Goal: Task Accomplishment & Management: Use online tool/utility

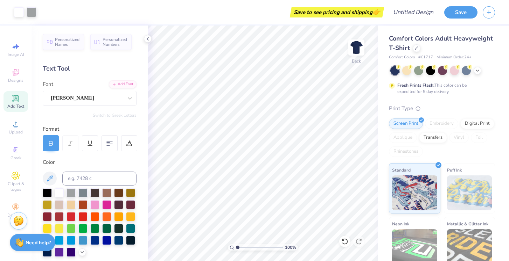
scroll to position [5, 0]
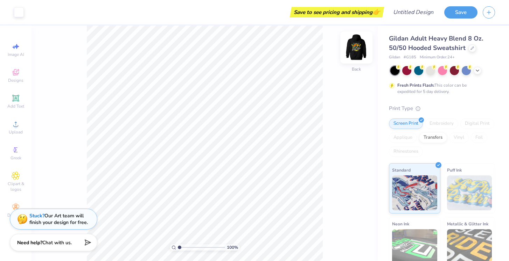
click at [359, 47] on img at bounding box center [356, 48] width 28 height 28
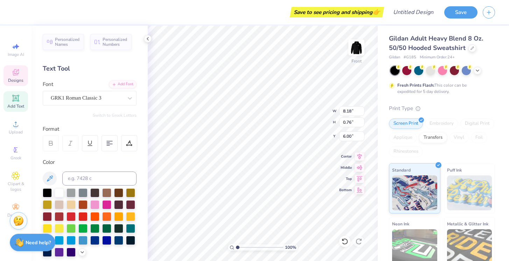
type textarea "T"
type textarea "26"
type textarea "2"
type textarea "O"
type textarea "ok"
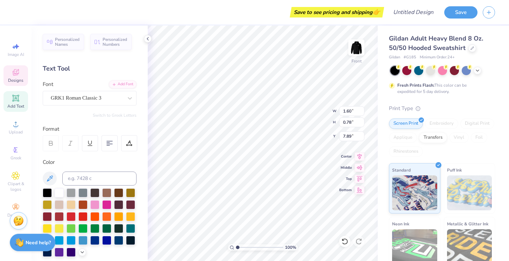
type input "1.47"
type input "0.71"
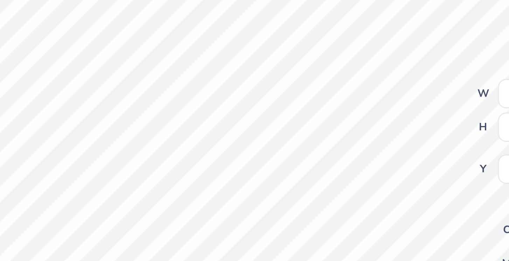
type input "1.35"
type input "0.66"
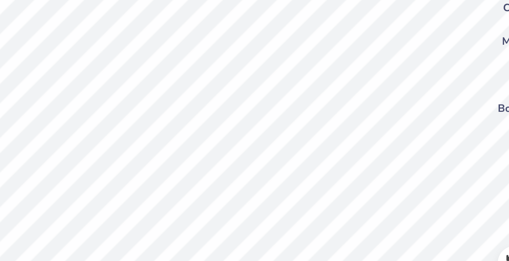
scroll to position [0, 1]
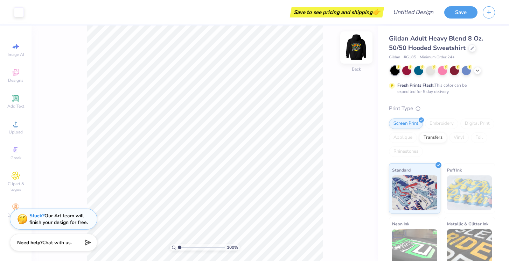
click at [354, 46] on img at bounding box center [356, 48] width 28 height 28
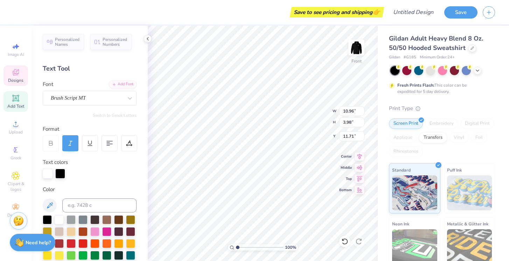
type textarea "S"
type textarea "ASPEN"
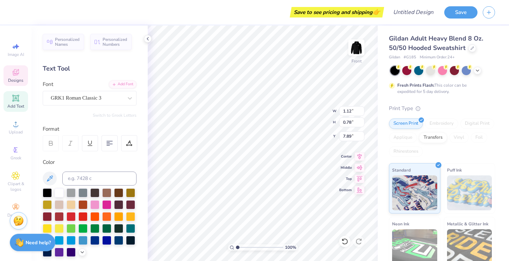
type textarea "2"
type textarea "ok"
type input "1.22"
type input "0.59"
type input "8.08"
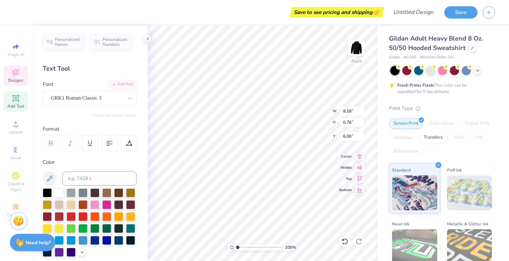
type input "0.25"
type input "6.25"
type input "8.18"
type input "0.76"
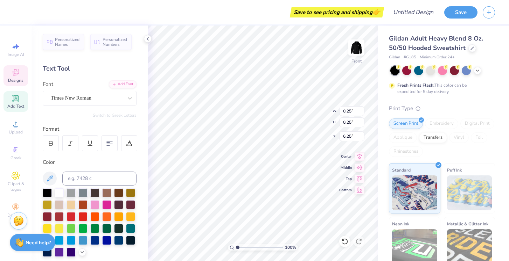
type input "6.00"
type textarea "T"
type textarea "26"
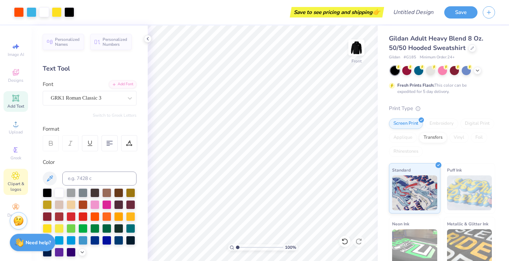
click at [15, 177] on icon at bounding box center [16, 176] width 4 height 4
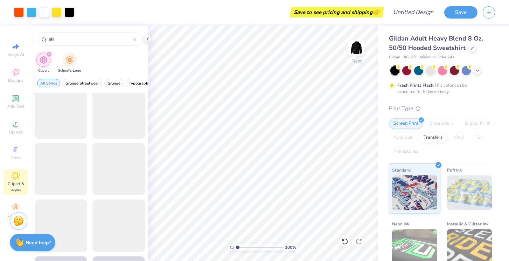
scroll to position [573, 0]
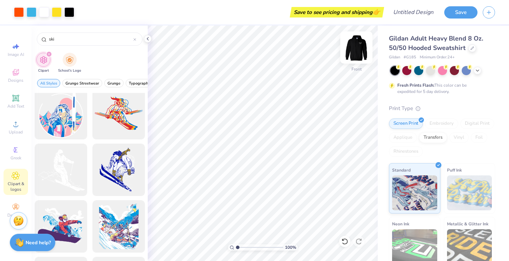
type input "ski"
click at [356, 47] on img at bounding box center [356, 48] width 28 height 28
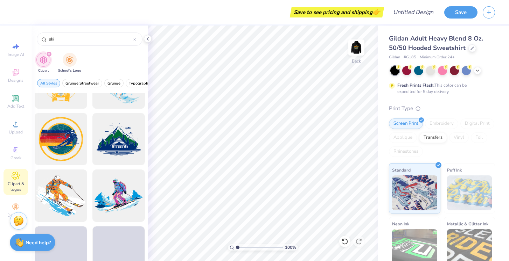
scroll to position [770, 0]
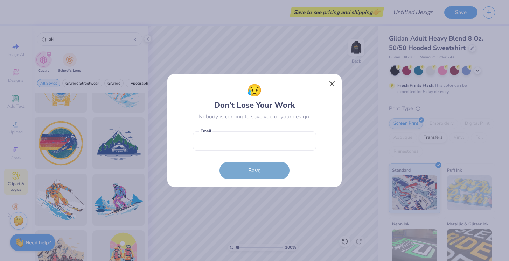
click at [332, 84] on button "Close" at bounding box center [332, 83] width 13 height 13
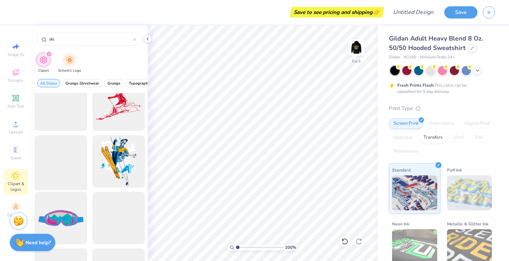
scroll to position [1663, 0]
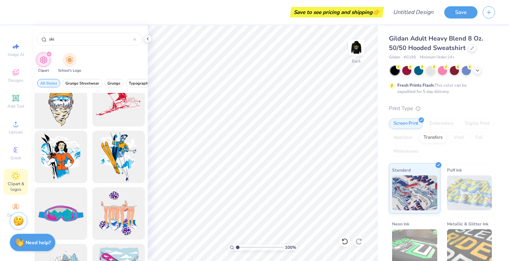
click at [68, 108] on div at bounding box center [61, 101] width 58 height 58
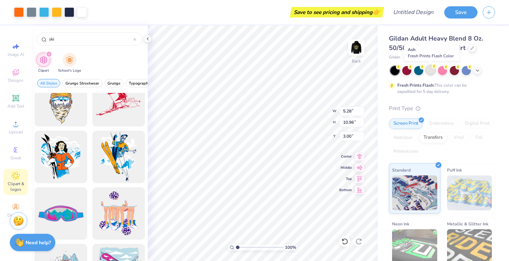
click at [430, 73] on div at bounding box center [430, 69] width 9 height 9
type input "3.12"
type input "6.48"
type input "3.35"
click at [478, 72] on icon at bounding box center [478, 70] width 6 height 6
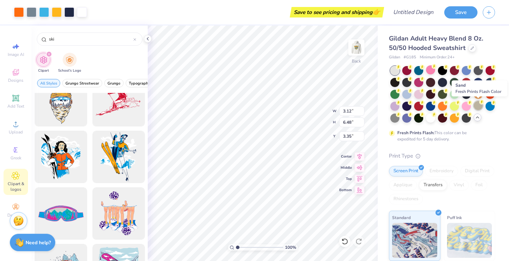
click at [476, 104] on div at bounding box center [478, 105] width 9 height 9
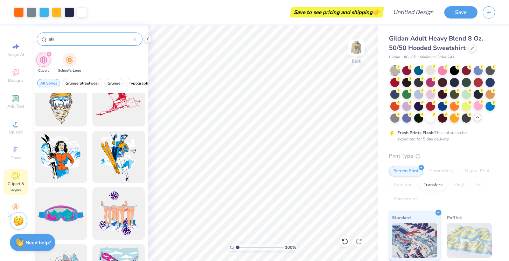
click at [135, 41] on icon at bounding box center [134, 39] width 3 height 3
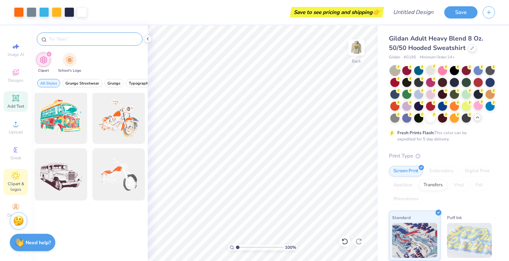
click at [18, 104] on span "Add Text" at bounding box center [15, 107] width 17 height 6
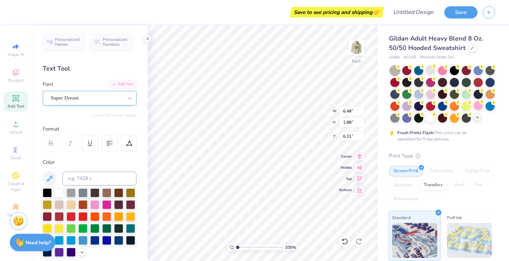
click at [105, 98] on div "Super Dream" at bounding box center [87, 98] width 74 height 11
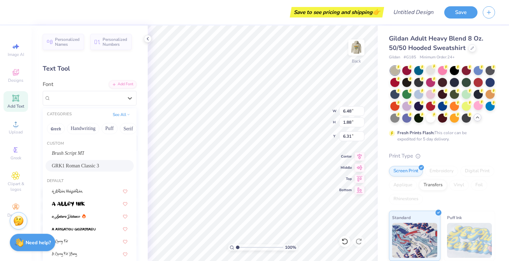
click at [95, 167] on span "GRK1 Roman Classic 3" at bounding box center [75, 165] width 47 height 7
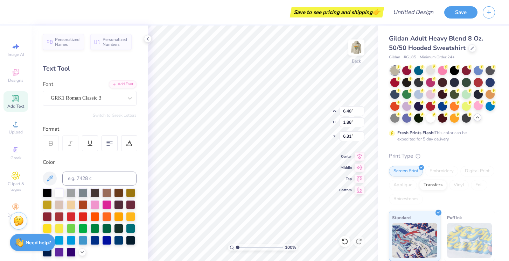
type input "7.75"
type input "2.07"
type input "6.21"
type textarea "T"
type textarea "Ok"
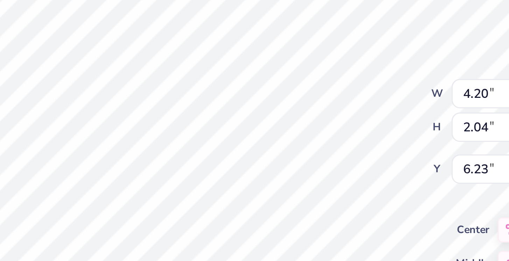
type input "1.82"
type input "0.88"
type input "6.37"
type textarea "O k"
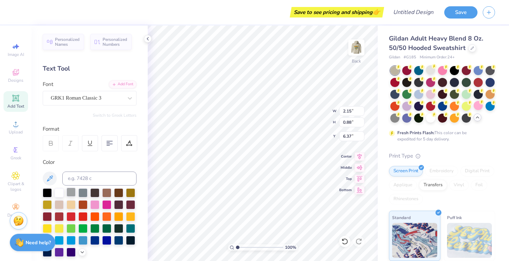
click at [71, 190] on div at bounding box center [71, 192] width 9 height 9
click at [57, 239] on div at bounding box center [59, 240] width 9 height 9
click at [81, 241] on div at bounding box center [82, 240] width 9 height 9
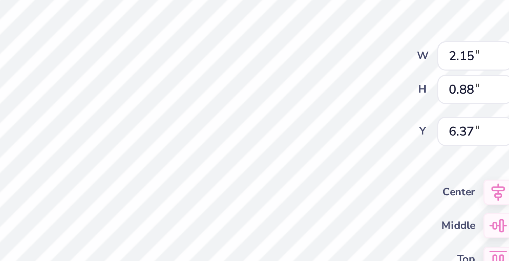
type input "1.68"
type input "0.69"
type input "6.25"
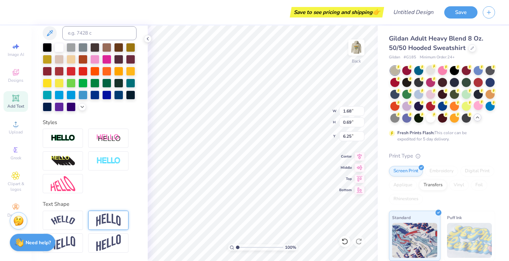
scroll to position [146, 0]
click at [62, 221] on img at bounding box center [63, 220] width 25 height 9
type input "2.43"
type input "0.89"
type input "6.15"
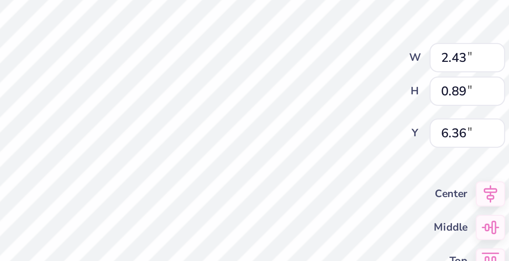
type input "6.36"
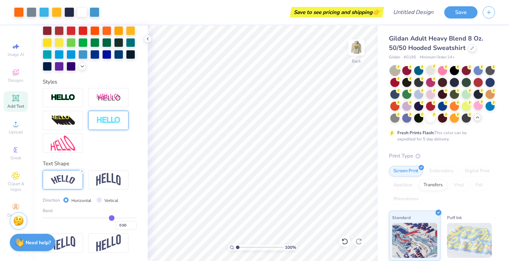
scroll to position [187, 0]
type input "0.51"
type input "0.52"
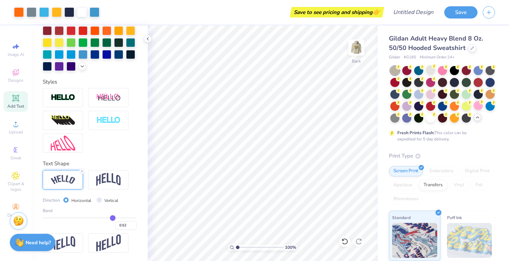
type input "0.54"
type input "0.55"
type input "0.56"
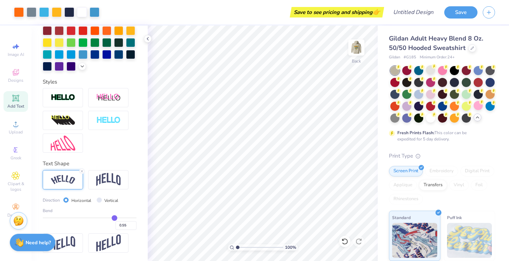
type input "0.56"
type input "0.57"
type input "0.58"
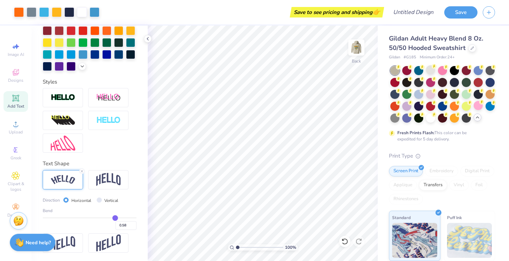
type input "0.59"
type input "0.6"
type input "0.60"
type input "0.61"
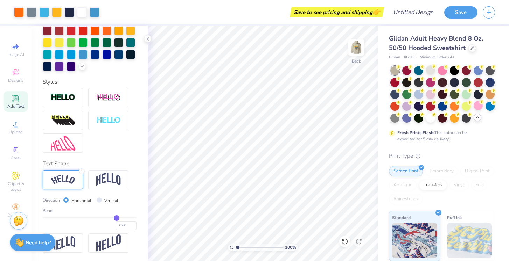
type input "0.61"
type input "0.62"
type input "0.61"
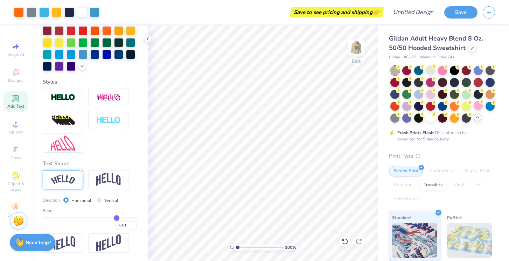
type input "0.62"
type input "0.61"
type input "0.6"
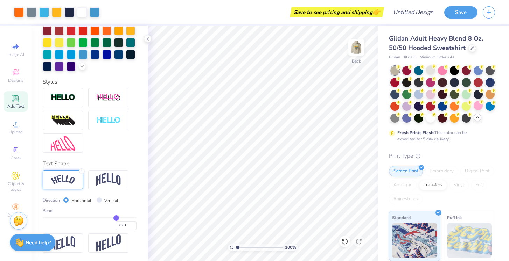
type input "0.60"
drag, startPoint x: 112, startPoint y: 217, endPoint x: 116, endPoint y: 216, distance: 4.6
type input "0.6"
click at [116, 218] on input "range" at bounding box center [90, 218] width 94 height 1
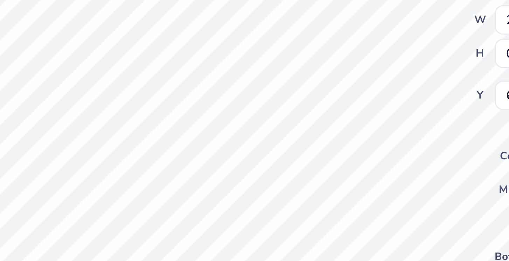
type textarea "Ok"
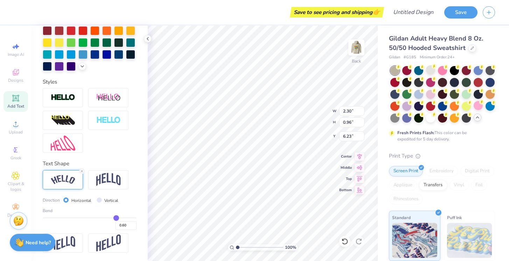
type input "0.58"
type input "0.56"
type input "0.52"
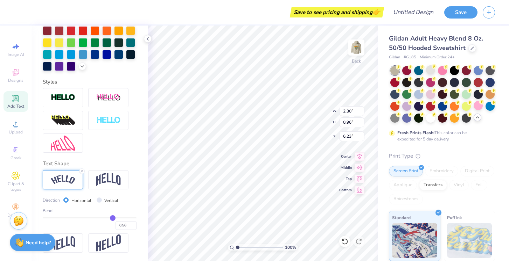
type input "0.52"
type input "0.48"
type input "0.45"
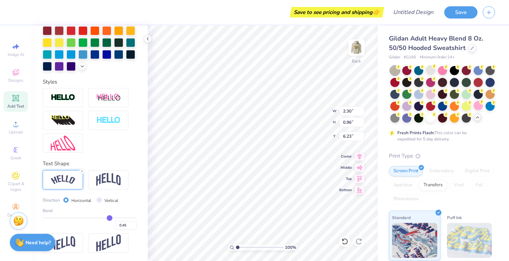
type input "0.43"
type input "0.4"
type input "0.40"
type input "0.37"
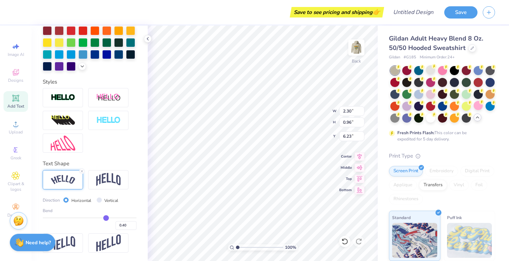
type input "0.37"
type input "0.34"
type input "0.31"
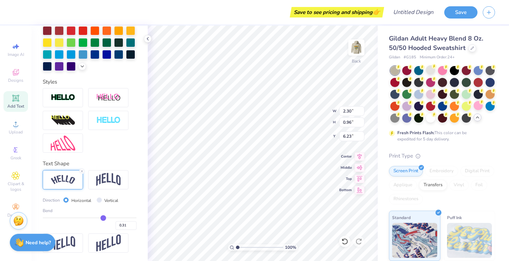
type input "0.29"
type input "0.25"
type input "0.24"
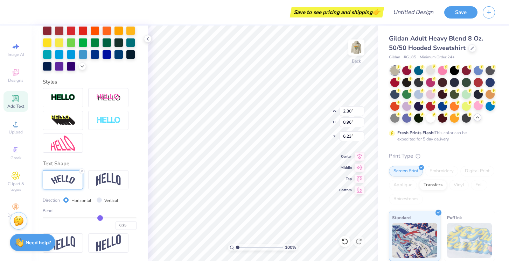
type input "0.24"
type input "0.21"
type input "0.19"
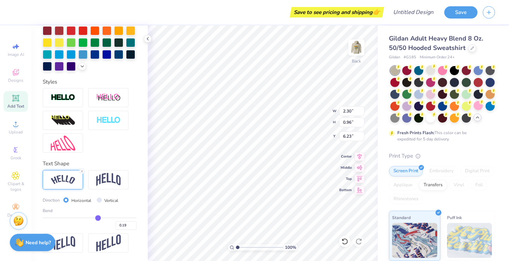
type input "0.18"
type input "0.17"
type input "0.16"
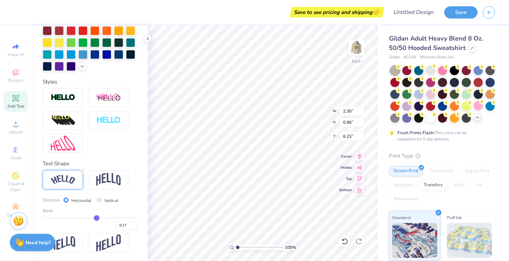
type input "0.16"
type input "0.15"
type input "0.16"
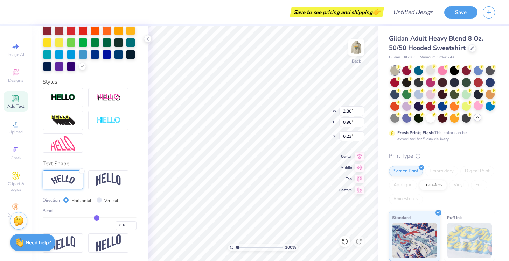
type input "0.18"
type input "0.24"
type input "0.32"
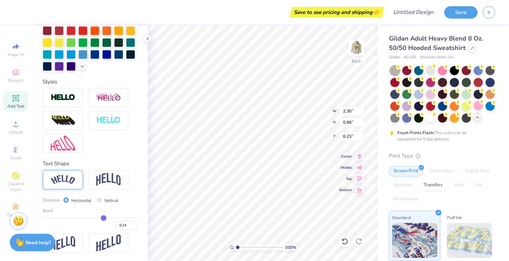
type input "0.32"
type input "0.4"
type input "0.40"
type input "0.47"
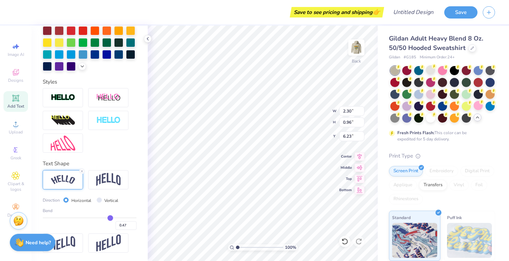
type input "0.52"
type input "0.56"
type input "0.6"
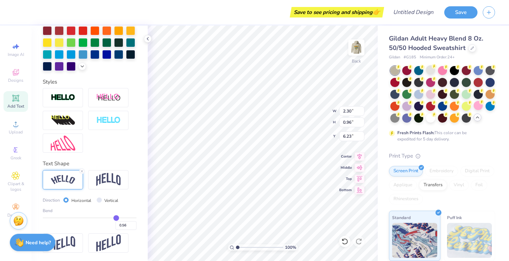
type input "0.60"
type input "0.61"
type input "0.63"
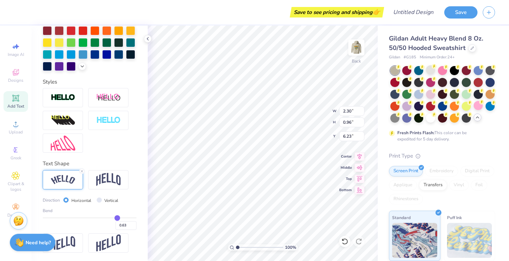
type input "0.64"
type input "0.65"
type input "0.66"
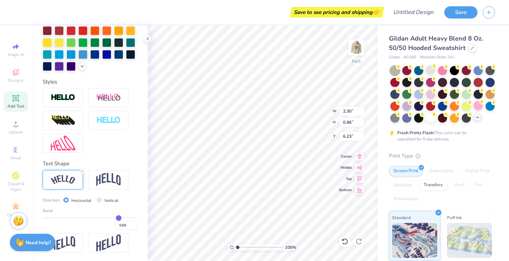
type input "0.66"
type input "0.67"
drag, startPoint x: 116, startPoint y: 216, endPoint x: 119, endPoint y: 214, distance: 4.3
type input "0.67"
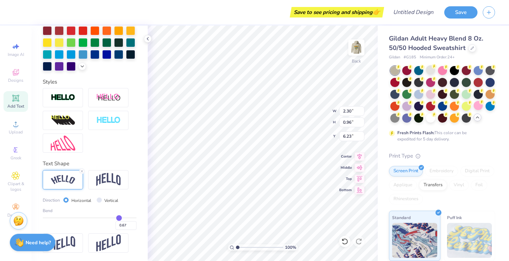
click at [119, 214] on div "Bend 0.67" at bounding box center [90, 219] width 94 height 22
type input "2.38"
type input "1.02"
type input "6.19"
click at [81, 170] on icon at bounding box center [82, 171] width 4 height 4
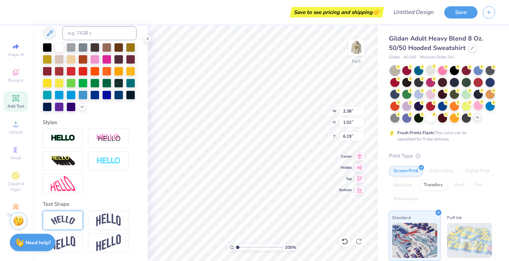
type input "1.42"
type input "0.69"
type input "6.36"
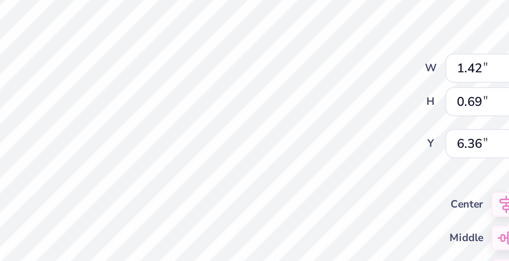
type input "6.25"
type textarea "O k"
type input "6.56"
type input "3.12"
type input "6.48"
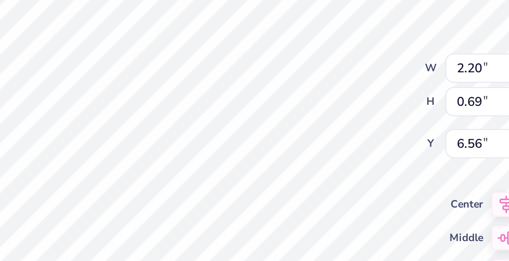
type input "3.35"
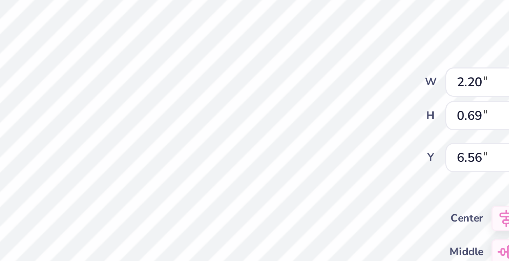
type input "2.30"
type input "0.72"
type input "6.43"
type input "6.53"
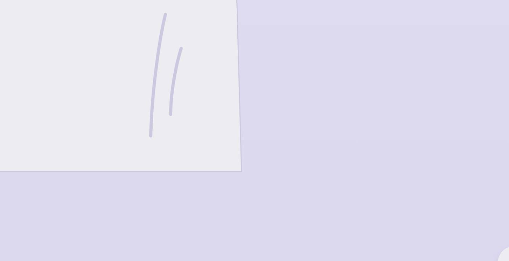
scroll to position [154, 173]
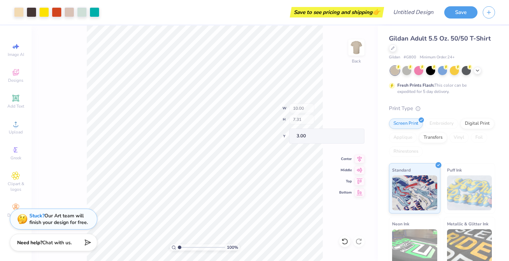
type input "7.72"
type input "2.91"
type input "5.12"
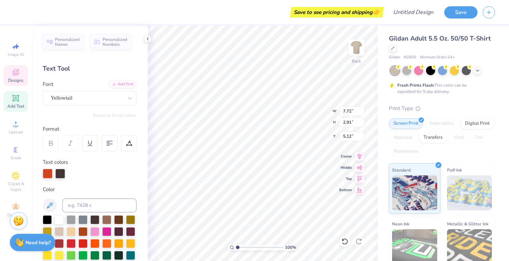
type textarea "P"
type textarea "o"
type textarea "Oozma Kappa"
type input "7.56"
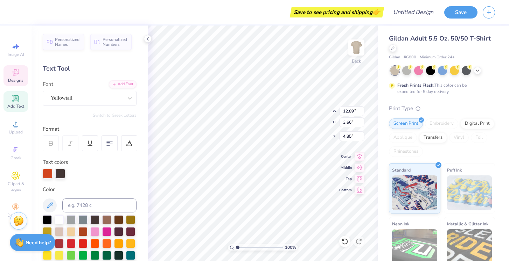
type input "2.14"
type input "5.45"
type input "5.34"
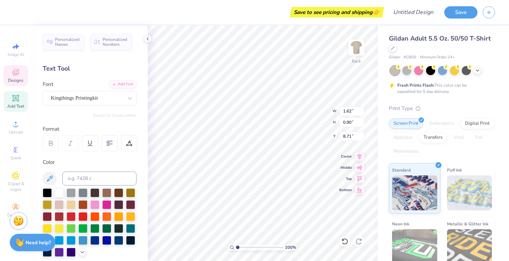
type textarea "2026"
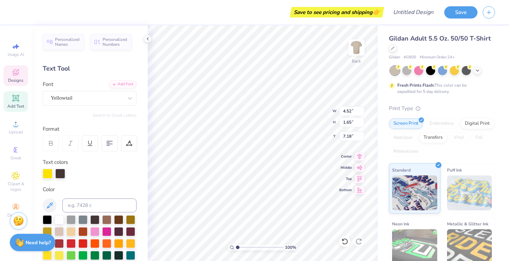
scroll to position [0, 0]
type textarea "S"
type textarea "Summer"
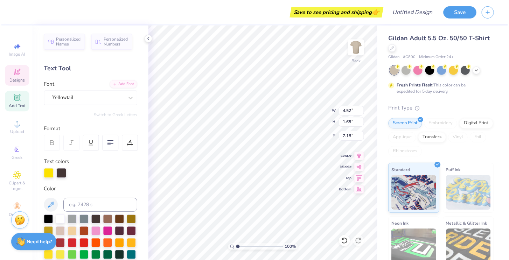
scroll to position [0, 1]
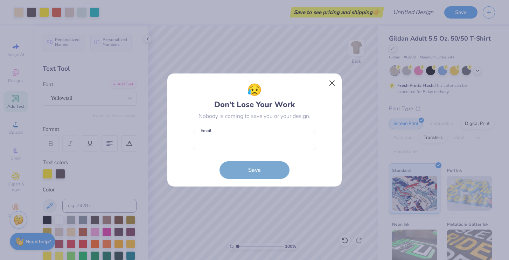
click at [334, 81] on button "Close" at bounding box center [332, 83] width 13 height 13
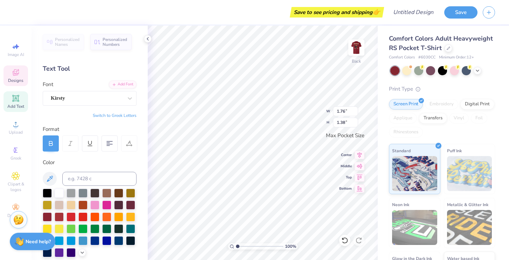
type textarea "S"
type textarea "OK"
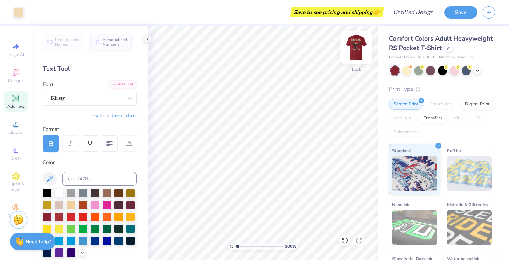
click at [354, 46] on img at bounding box center [356, 48] width 28 height 28
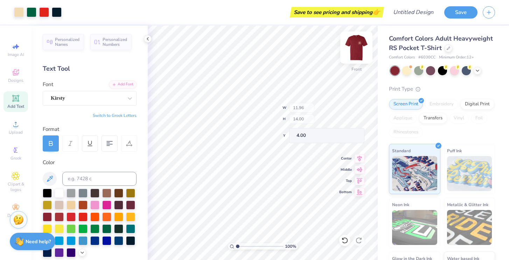
type input "9.87"
type input "2.46"
type input "15.04"
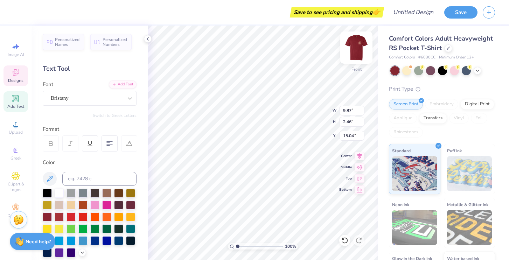
type textarea "C"
type textarea "Santa Con"
type textarea "2026"
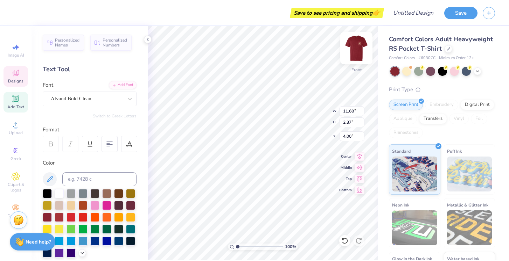
scroll to position [0, 0]
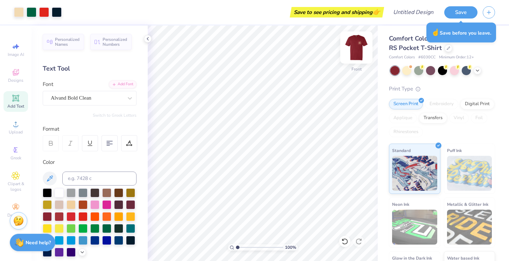
click at [363, 47] on img at bounding box center [356, 48] width 28 height 28
click at [354, 45] on img at bounding box center [356, 48] width 28 height 28
click at [14, 184] on span "Clipart & logos" at bounding box center [16, 186] width 25 height 11
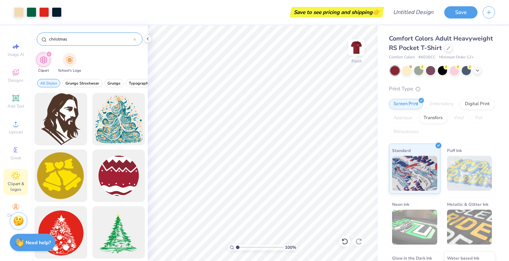
type input "christmas"
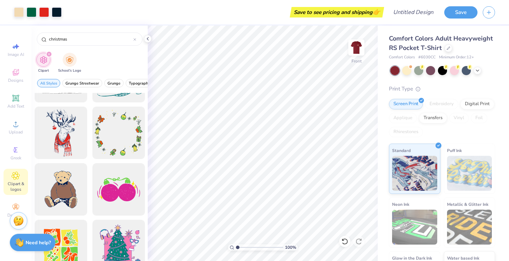
scroll to position [890, 0]
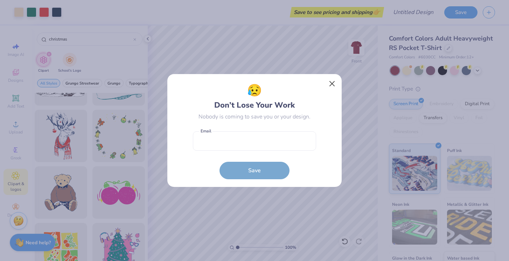
click at [329, 85] on button "Close" at bounding box center [332, 83] width 13 height 13
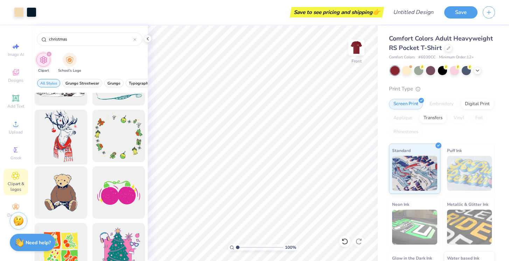
click at [67, 135] on div at bounding box center [61, 136] width 58 height 58
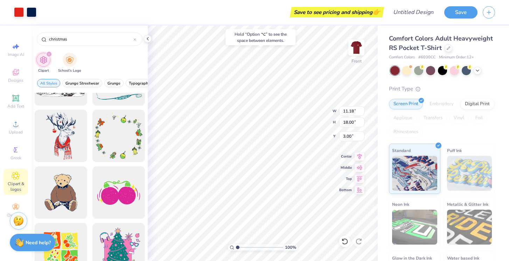
type input "1.74"
type input "0.81"
type input "6.75"
type input "10.87"
type input "7.94"
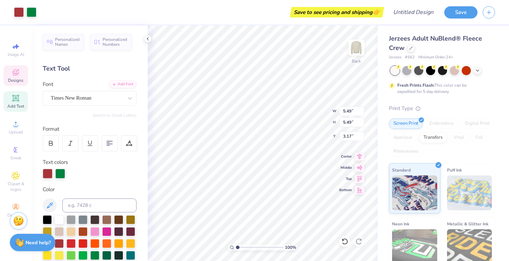
type input "3.00"
type textarea "O"
type input "4.87"
type input "5.61"
type input "3.05"
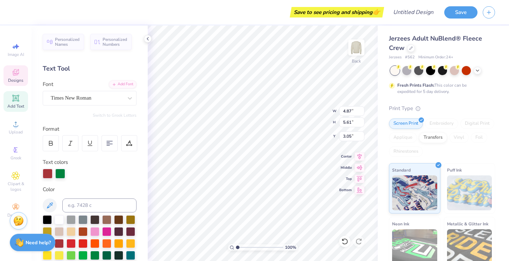
type textarea "K"
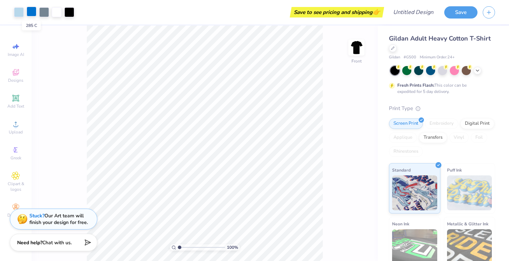
click at [33, 14] on div at bounding box center [32, 12] width 10 height 10
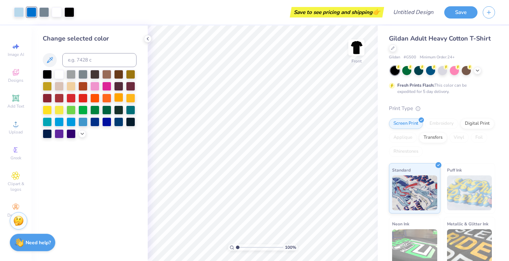
click at [118, 99] on div at bounding box center [118, 97] width 9 height 9
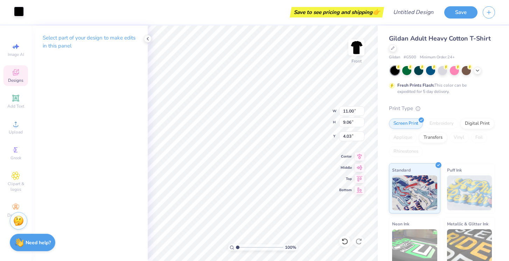
click at [17, 13] on div at bounding box center [19, 12] width 10 height 10
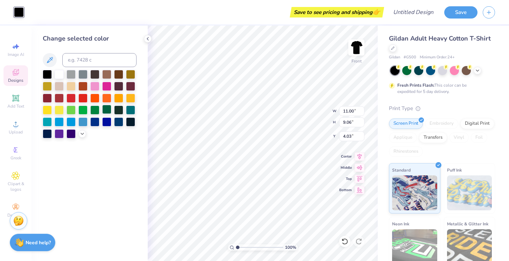
click at [108, 111] on div at bounding box center [106, 109] width 9 height 9
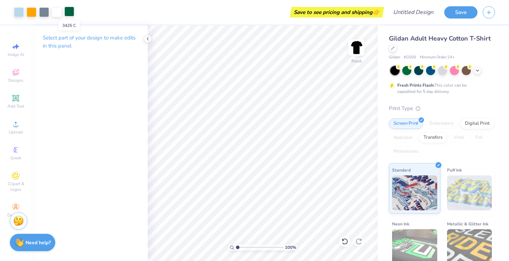
click at [72, 13] on div at bounding box center [69, 12] width 10 height 10
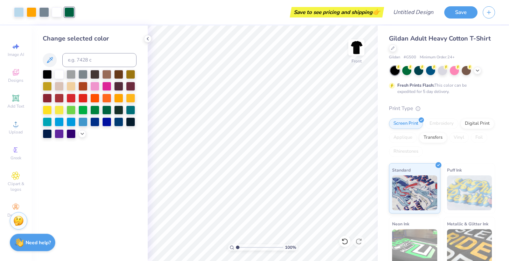
click at [134, 161] on div "Change selected color" at bounding box center [90, 144] width 116 height 236
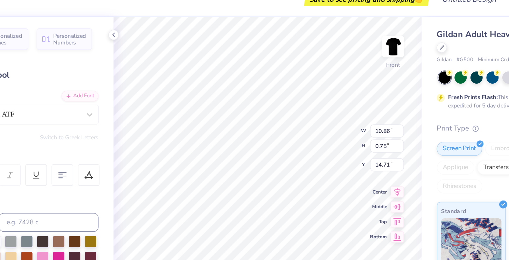
type textarea "Greatness starts with OK"
type textarea "OK"
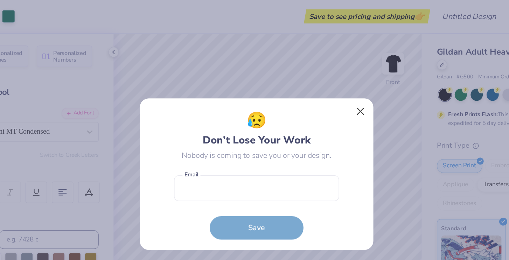
click at [326, 80] on button "Close" at bounding box center [332, 83] width 13 height 13
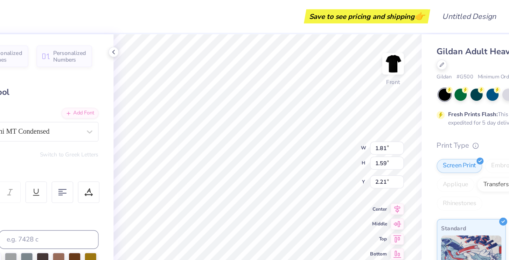
type textarea "-OK-"
type textarea "- O K -"
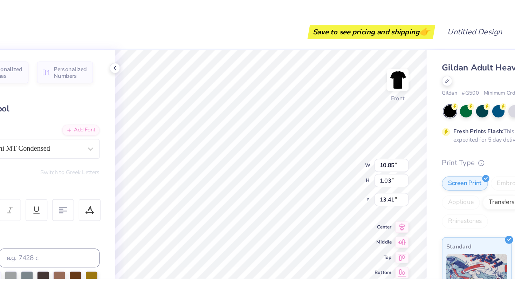
scroll to position [0, 0]
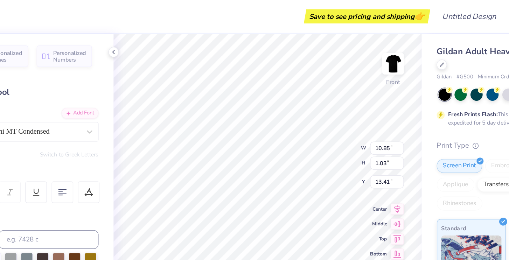
type textarea "2026"
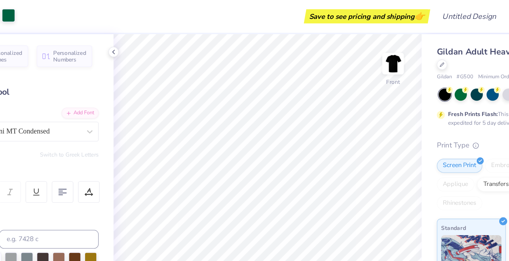
click at [64, 11] on div at bounding box center [69, 12] width 10 height 10
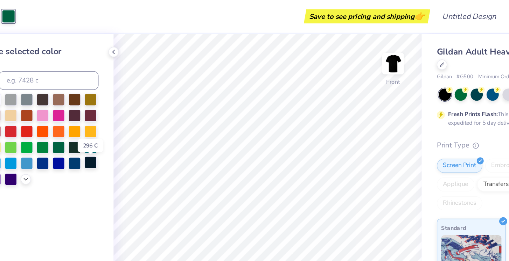
click at [126, 123] on div at bounding box center [130, 121] width 9 height 9
click at [102, 111] on div at bounding box center [106, 109] width 9 height 9
click at [114, 109] on div at bounding box center [118, 109] width 9 height 9
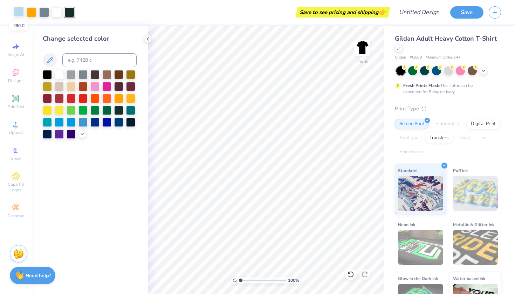
click at [18, 11] on div at bounding box center [19, 12] width 10 height 10
click at [87, 98] on div at bounding box center [82, 97] width 9 height 9
click at [117, 98] on div at bounding box center [118, 97] width 9 height 9
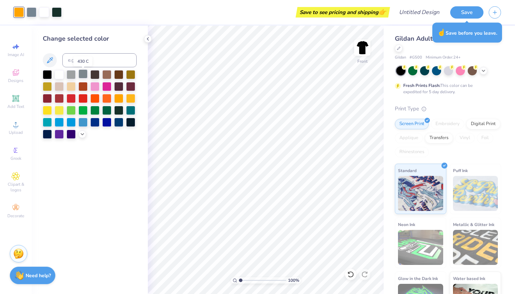
click at [79, 76] on div at bounding box center [82, 73] width 9 height 9
click at [70, 75] on div at bounding box center [71, 73] width 9 height 9
click at [82, 124] on div at bounding box center [82, 121] width 9 height 9
click at [81, 136] on icon at bounding box center [82, 134] width 6 height 6
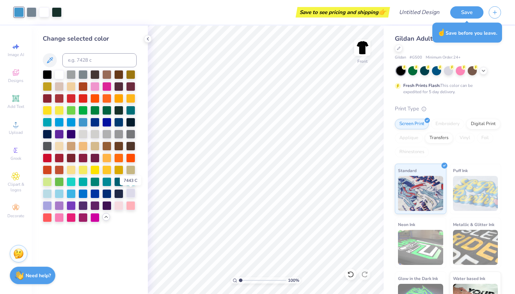
click at [131, 192] on div at bounding box center [130, 192] width 9 height 9
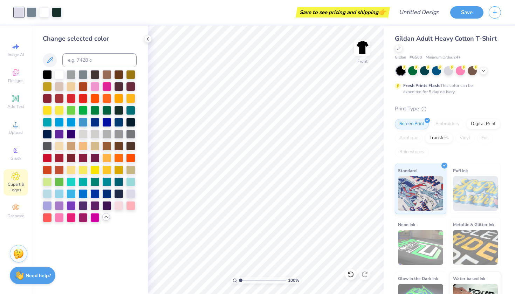
click at [14, 184] on span "Clipart & logos" at bounding box center [16, 186] width 25 height 11
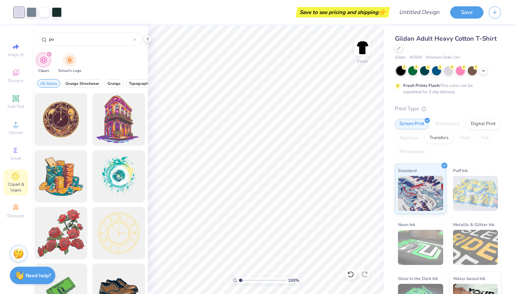
type input "p"
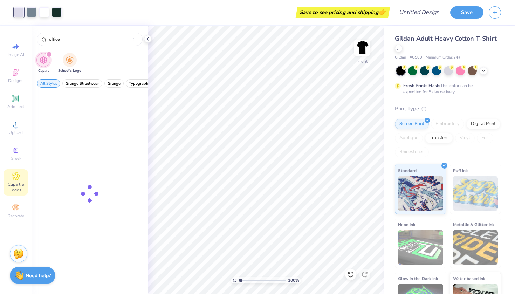
type input "office"
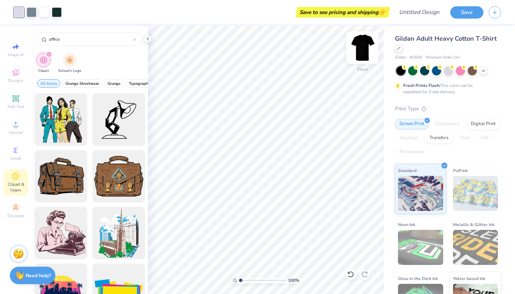
click at [360, 51] on img at bounding box center [362, 48] width 28 height 28
click at [364, 47] on img at bounding box center [362, 48] width 28 height 28
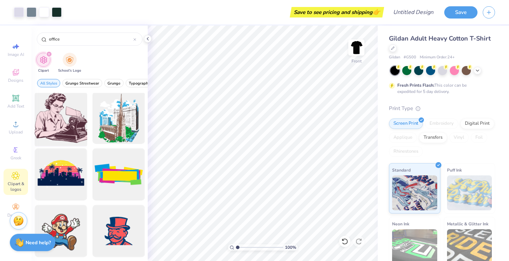
scroll to position [115, 0]
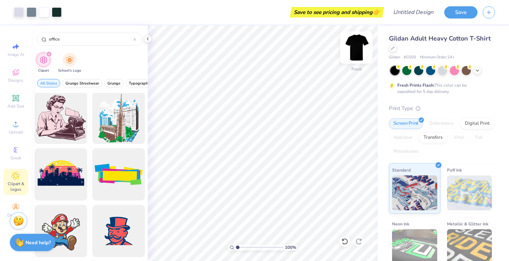
click at [355, 47] on img at bounding box center [356, 48] width 28 height 28
drag, startPoint x: 65, startPoint y: 41, endPoint x: 18, endPoint y: 33, distance: 48.3
click at [18, 33] on div "Save to see pricing and shipping 👉 Design Title Save Image AI Designs Add Text …" at bounding box center [254, 130] width 509 height 261
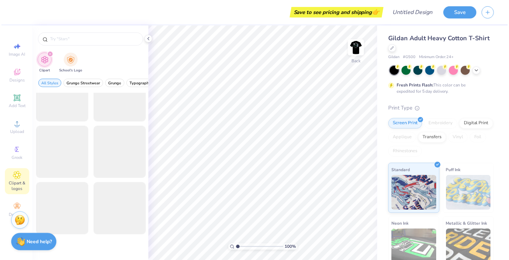
scroll to position [63, 0]
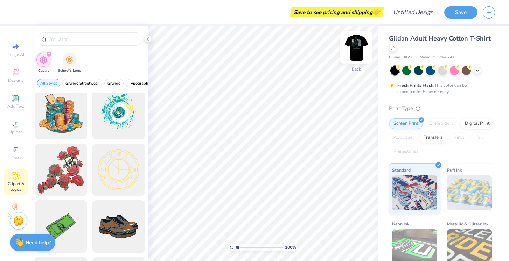
click at [352, 46] on img at bounding box center [356, 48] width 28 height 28
click at [352, 46] on img at bounding box center [356, 48] width 14 height 14
click at [357, 49] on img at bounding box center [356, 48] width 28 height 28
click at [354, 50] on img at bounding box center [356, 48] width 28 height 28
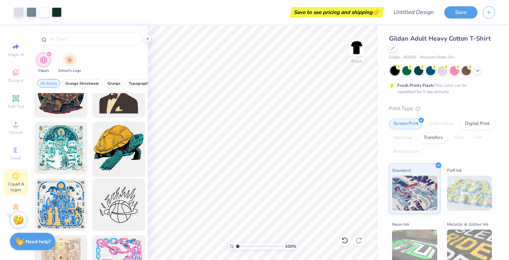
scroll to position [1119, 0]
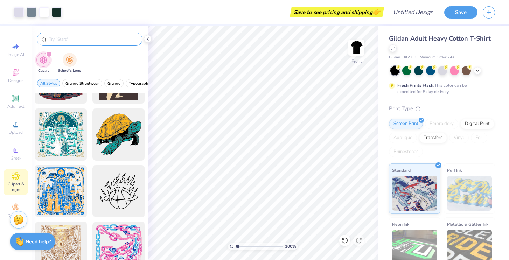
click at [69, 35] on div at bounding box center [90, 39] width 106 height 13
click at [67, 40] on input "text" at bounding box center [93, 39] width 90 height 7
type input "shapes"
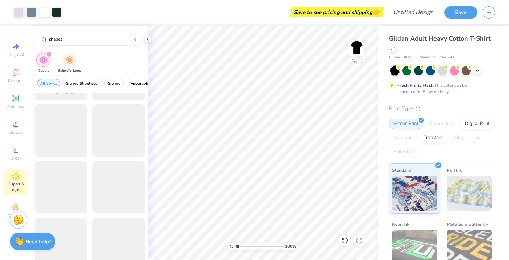
scroll to position [386, 0]
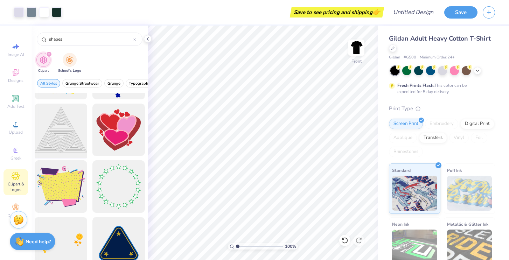
click at [62, 137] on div at bounding box center [61, 130] width 58 height 58
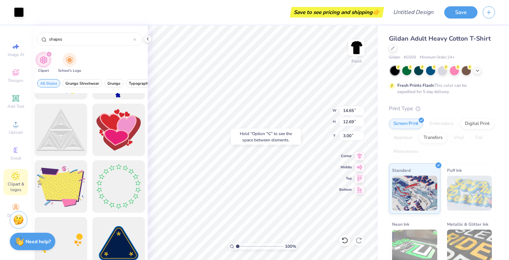
type input "15.31"
click at [21, 18] on div "Art colors" at bounding box center [12, 12] width 24 height 25
click at [20, 10] on div at bounding box center [19, 12] width 10 height 10
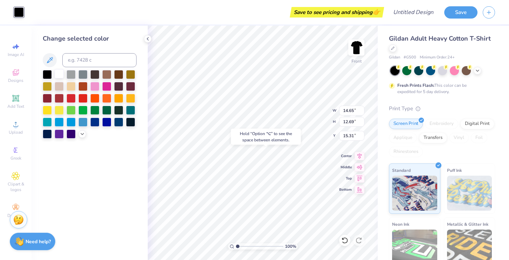
click at [60, 75] on div at bounding box center [59, 73] width 9 height 9
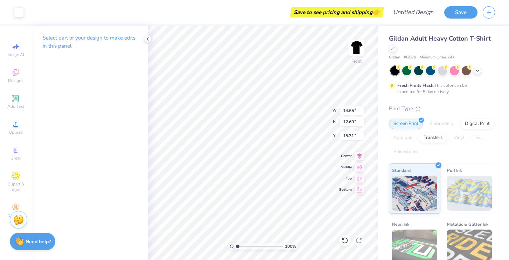
type input "13.93"
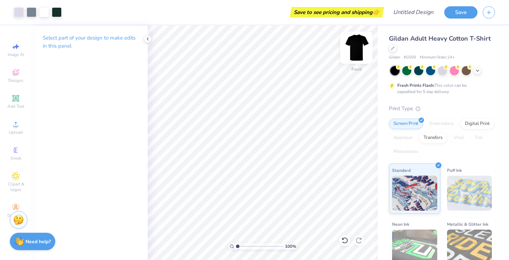
click at [355, 50] on img at bounding box center [356, 48] width 28 height 28
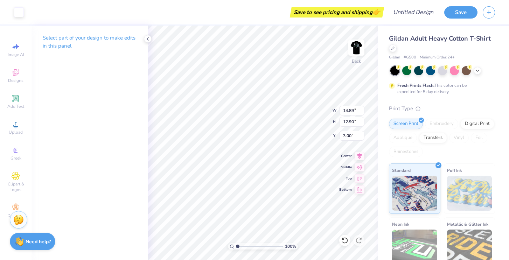
type input "3.00"
type input "12.88"
type input "11.16"
type input "2.50"
click at [13, 181] on span "Clipart & logos" at bounding box center [16, 186] width 25 height 11
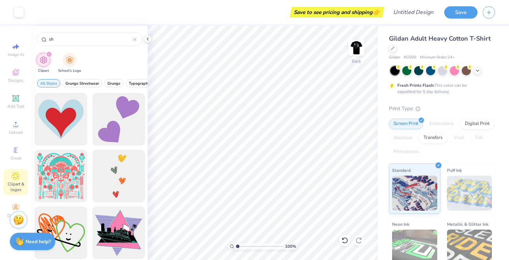
type input "s"
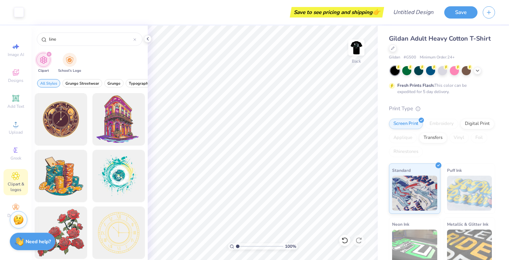
type input "line"
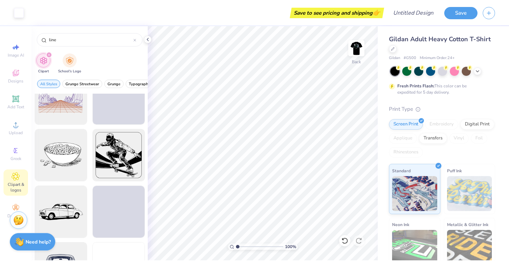
scroll to position [2474, 0]
